Goal: Transaction & Acquisition: Purchase product/service

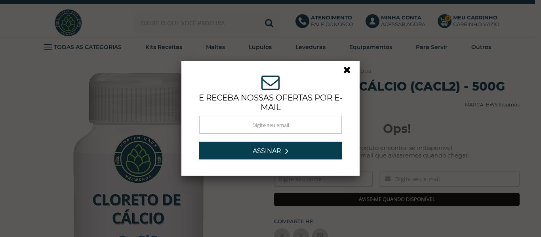
click at [346, 65] on link at bounding box center [351, 72] width 14 height 14
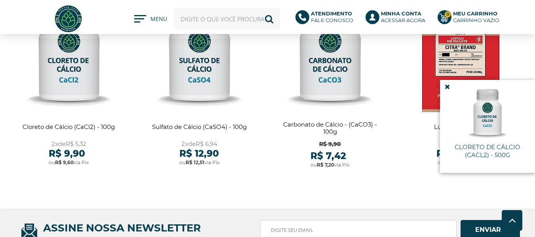
scroll to position [603, 0]
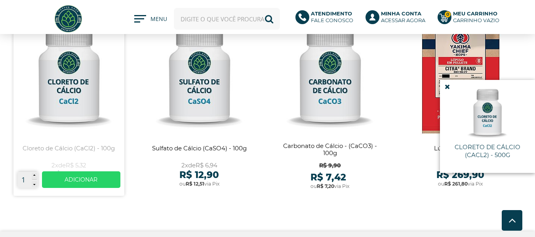
click at [86, 113] on link at bounding box center [68, 104] width 111 height 184
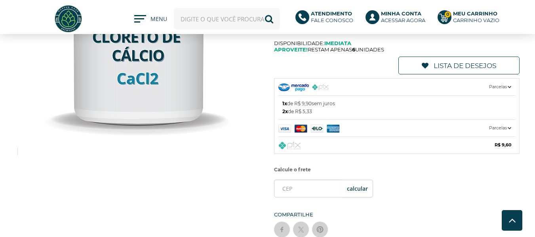
scroll to position [114, 0]
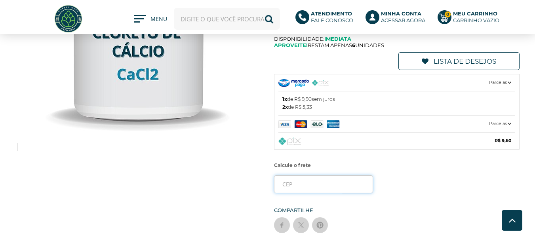
click at [298, 186] on input "tel" at bounding box center [323, 185] width 99 height 18
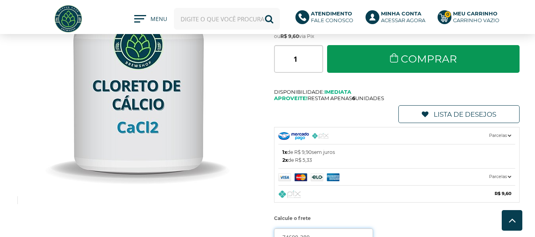
scroll to position [34, 0]
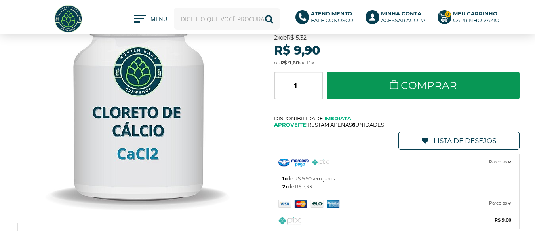
type input "74690-380"
